Goal: Transaction & Acquisition: Download file/media

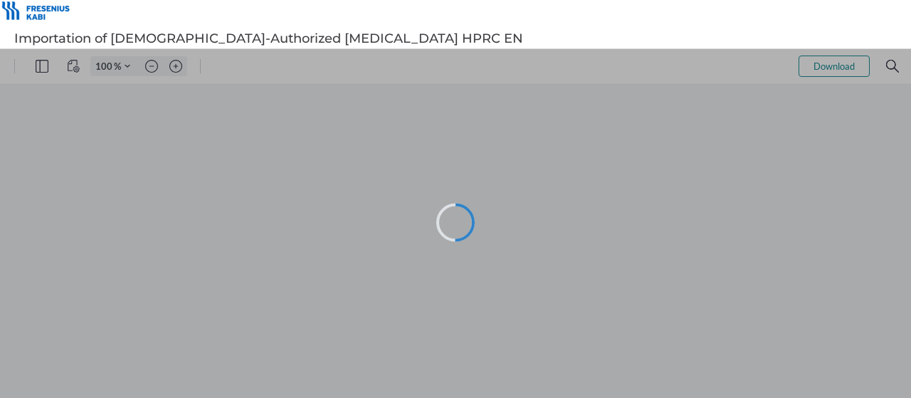
type input "56"
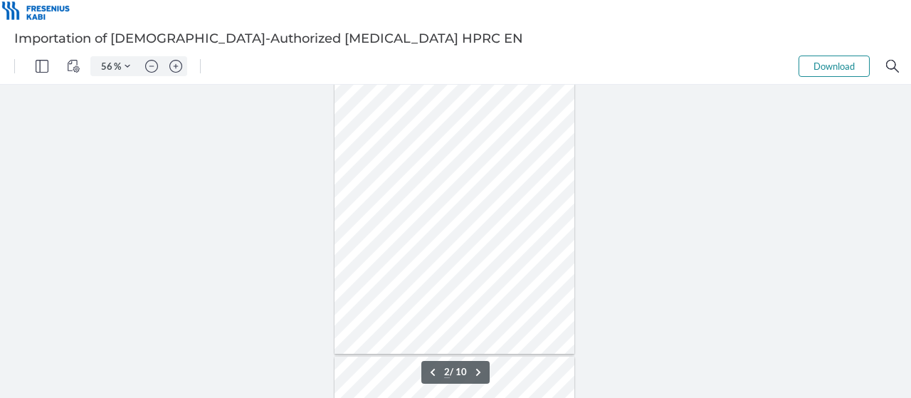
type input "1"
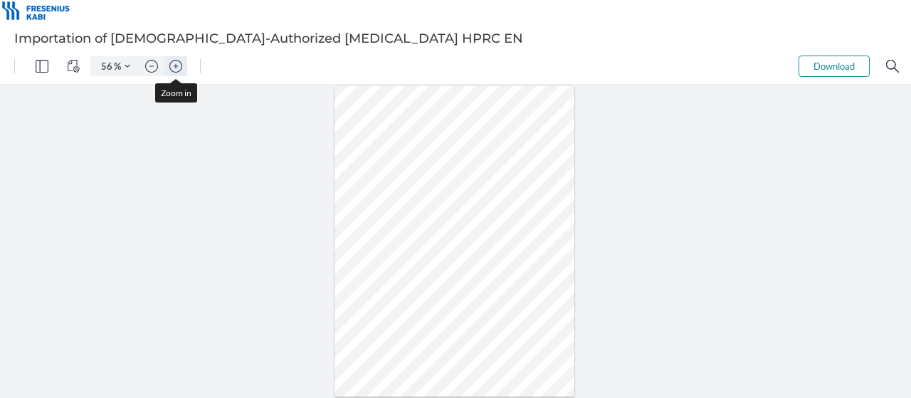
click at [176, 68] on img "Zoom in" at bounding box center [175, 66] width 13 height 13
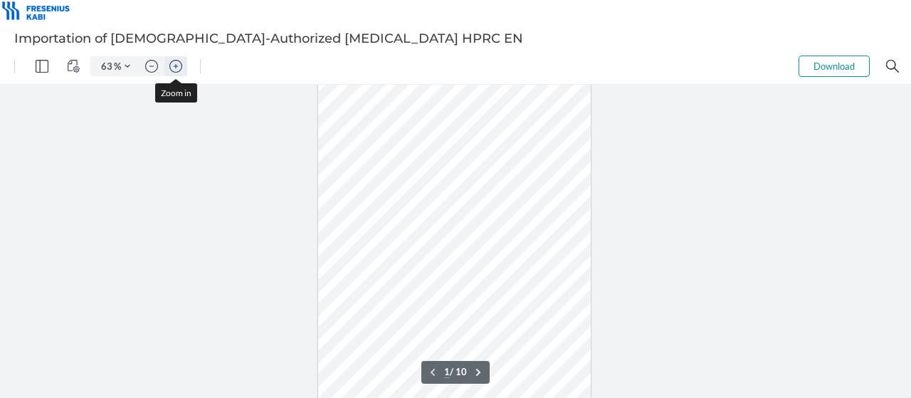
click at [176, 68] on img "Zoom in" at bounding box center [175, 66] width 13 height 13
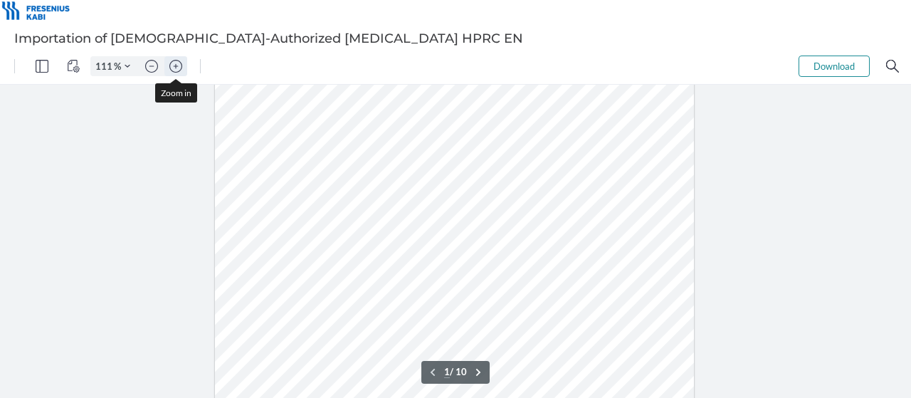
click at [176, 68] on img "Zoom in" at bounding box center [175, 66] width 13 height 13
type input "136"
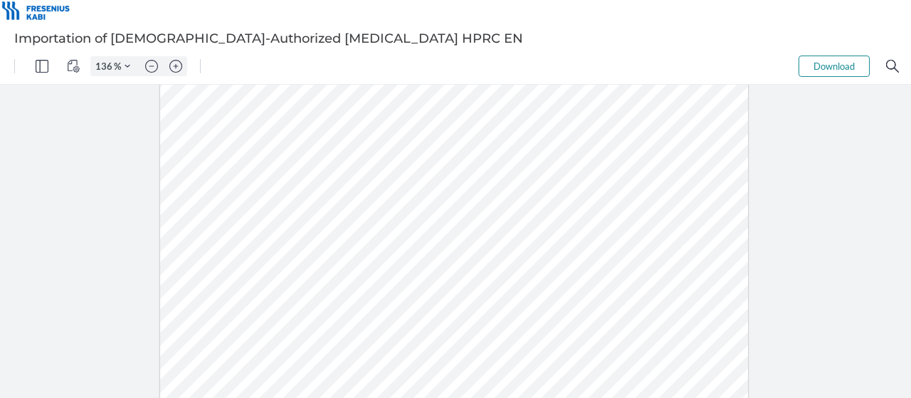
click at [837, 69] on button "Download" at bounding box center [834, 66] width 71 height 21
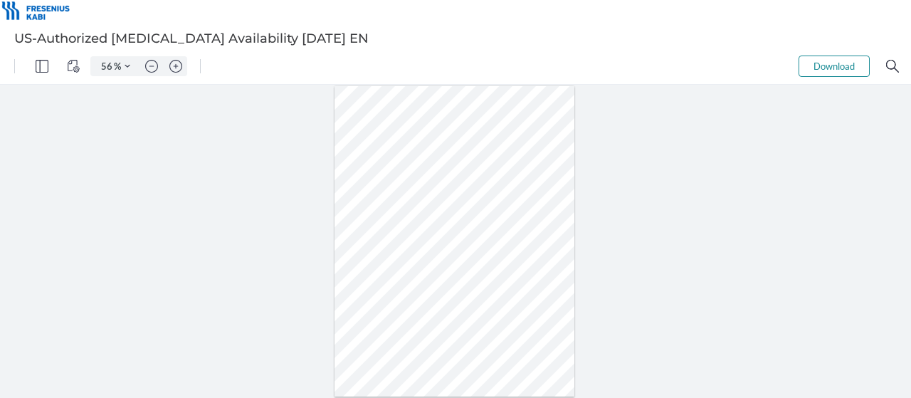
click at [826, 72] on button "Download" at bounding box center [834, 66] width 71 height 21
click at [177, 63] on img "Zoom in" at bounding box center [175, 66] width 13 height 13
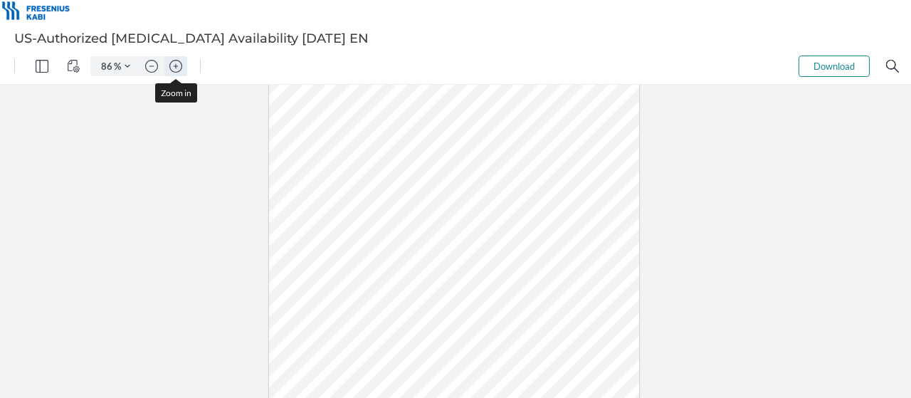
click at [177, 63] on img "Zoom in" at bounding box center [175, 66] width 13 height 13
type input "111"
